Goal: Transaction & Acquisition: Purchase product/service

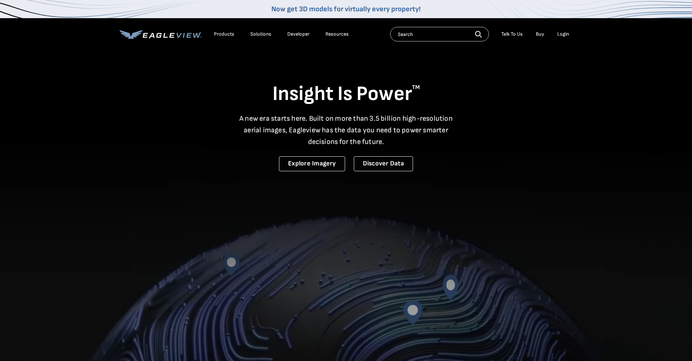
click at [562, 39] on li "Login" at bounding box center [563, 34] width 19 height 11
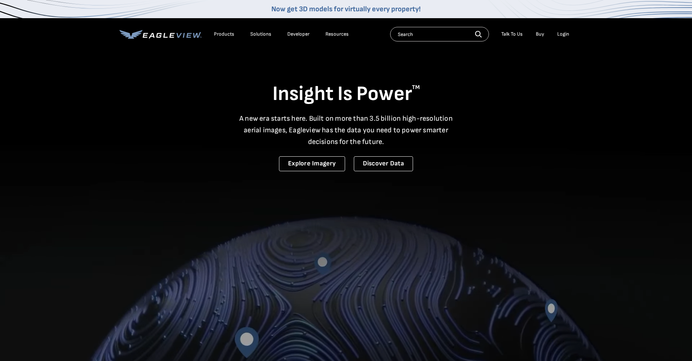
click at [563, 37] on div "Login" at bounding box center [563, 34] width 12 height 7
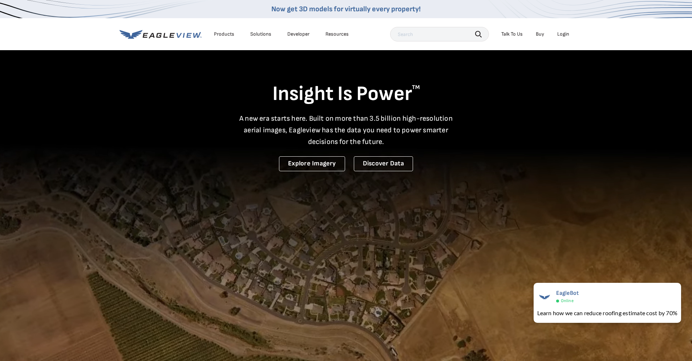
click at [559, 35] on div "Login" at bounding box center [563, 34] width 12 height 7
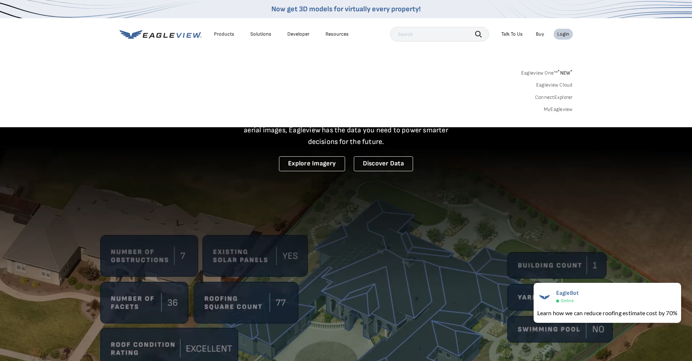
click at [567, 112] on link "MyEagleview" at bounding box center [558, 109] width 29 height 7
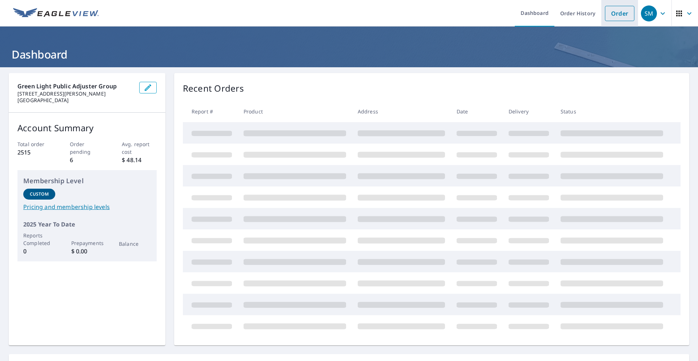
click at [605, 20] on link "Order" at bounding box center [619, 13] width 29 height 15
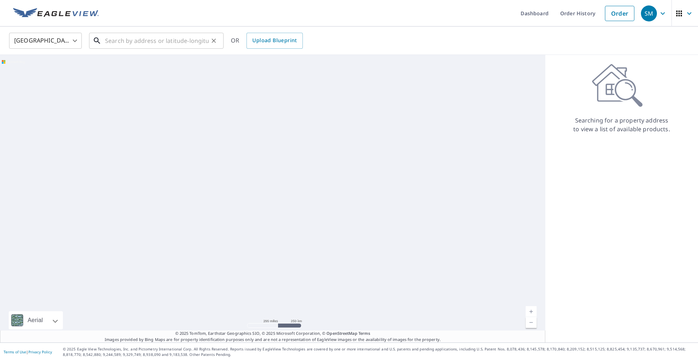
drag, startPoint x: 174, startPoint y: 45, endPoint x: 163, endPoint y: 44, distance: 10.6
click at [171, 45] on input "text" at bounding box center [157, 41] width 104 height 20
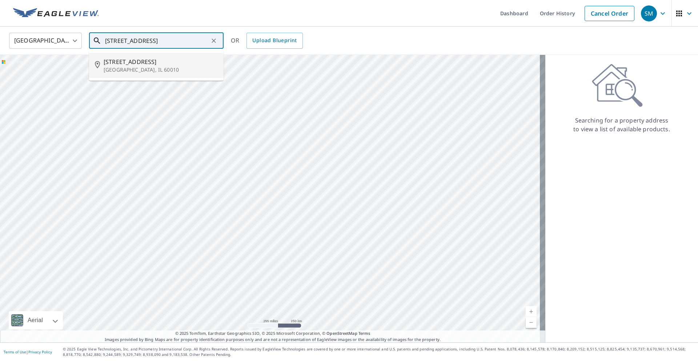
click at [150, 71] on p "[GEOGRAPHIC_DATA], IL 60010" at bounding box center [161, 69] width 114 height 7
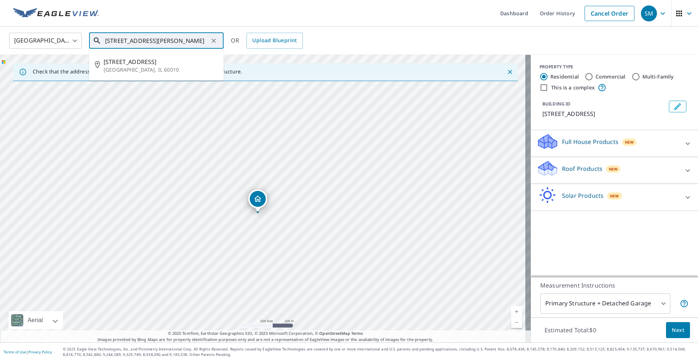
click at [150, 41] on input "[STREET_ADDRESS][PERSON_NAME]" at bounding box center [157, 41] width 104 height 20
type input "[STREET_ADDRESS]"
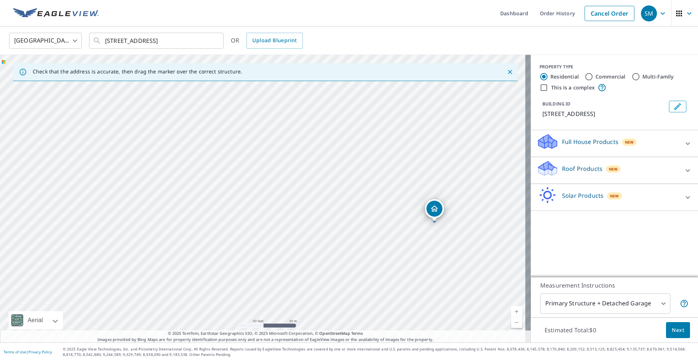
click at [668, 154] on div "Full House Products New" at bounding box center [607, 143] width 142 height 21
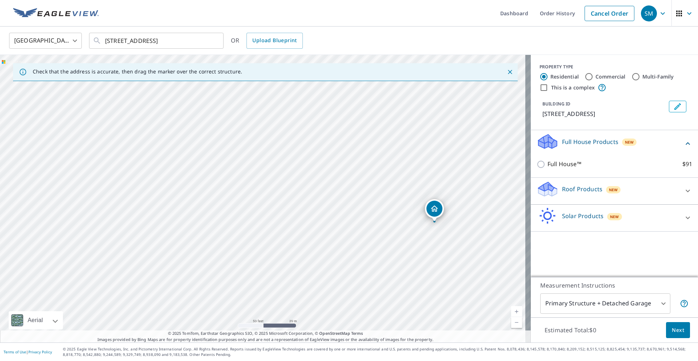
click at [662, 195] on div "Roof Products New" at bounding box center [607, 191] width 142 height 21
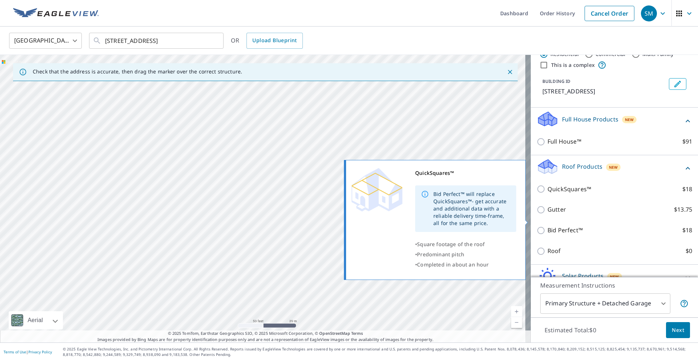
scroll to position [46, 0]
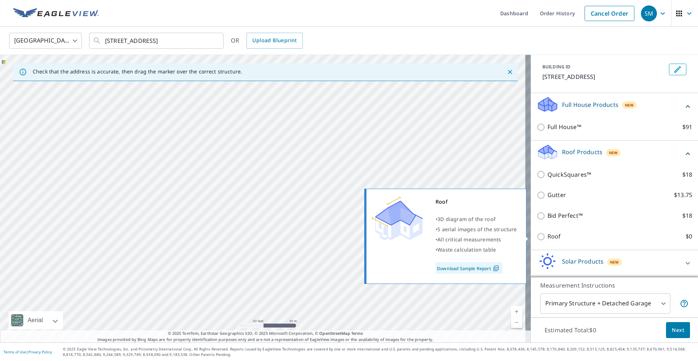
click at [536, 235] on input "Roof $0" at bounding box center [541, 236] width 11 height 9
checkbox input "true"
type input "3"
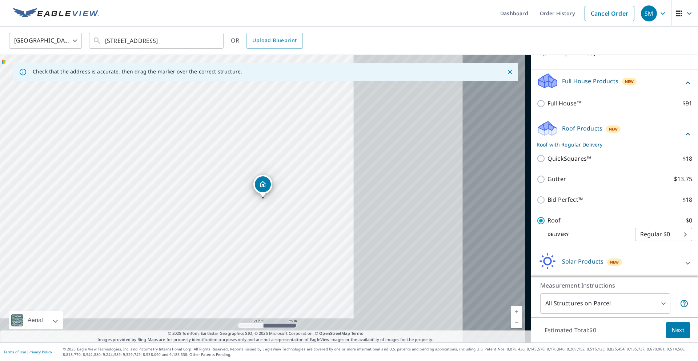
scroll to position [26, 0]
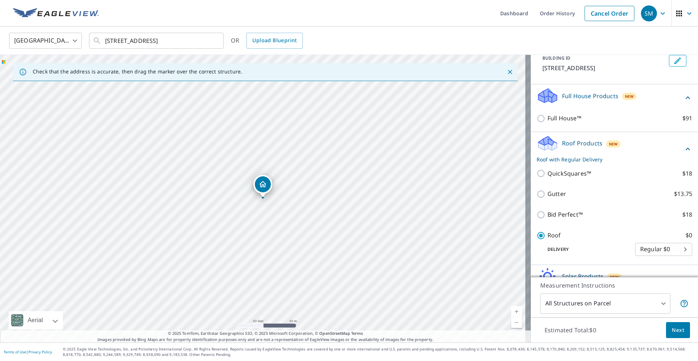
click at [680, 332] on button "Next" at bounding box center [678, 330] width 24 height 16
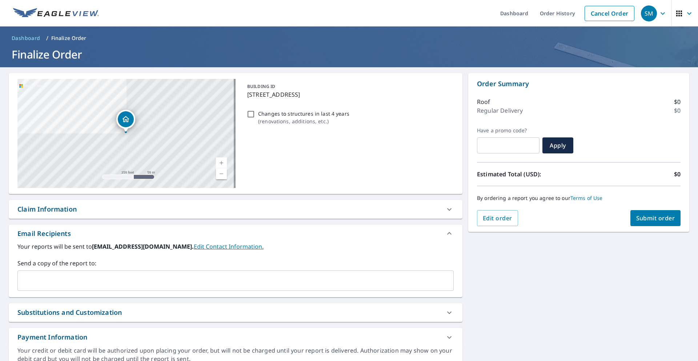
click at [644, 216] on span "Submit order" at bounding box center [655, 218] width 39 height 8
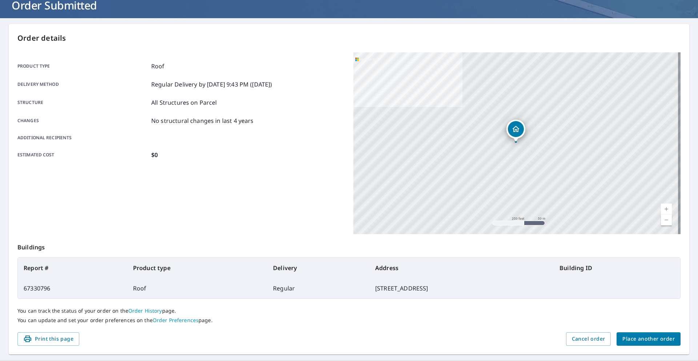
scroll to position [67, 0]
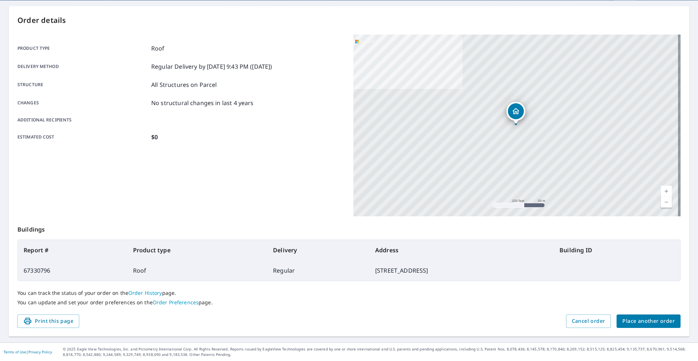
click at [641, 322] on span "Place another order" at bounding box center [648, 320] width 52 height 9
